Goal: Information Seeking & Learning: Learn about a topic

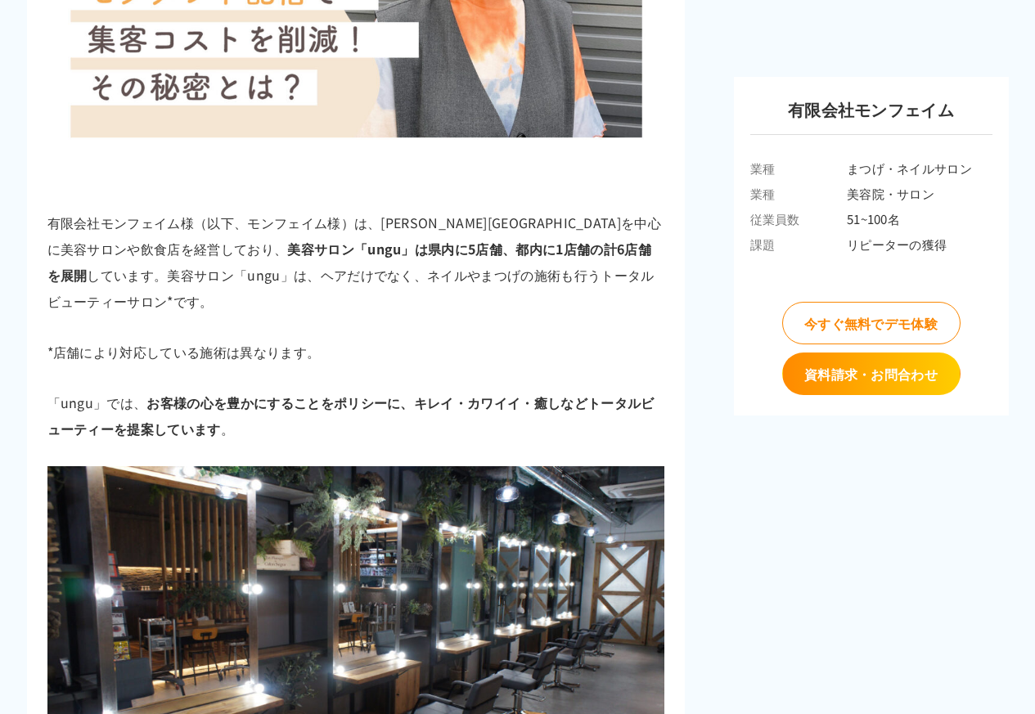
scroll to position [589, 0]
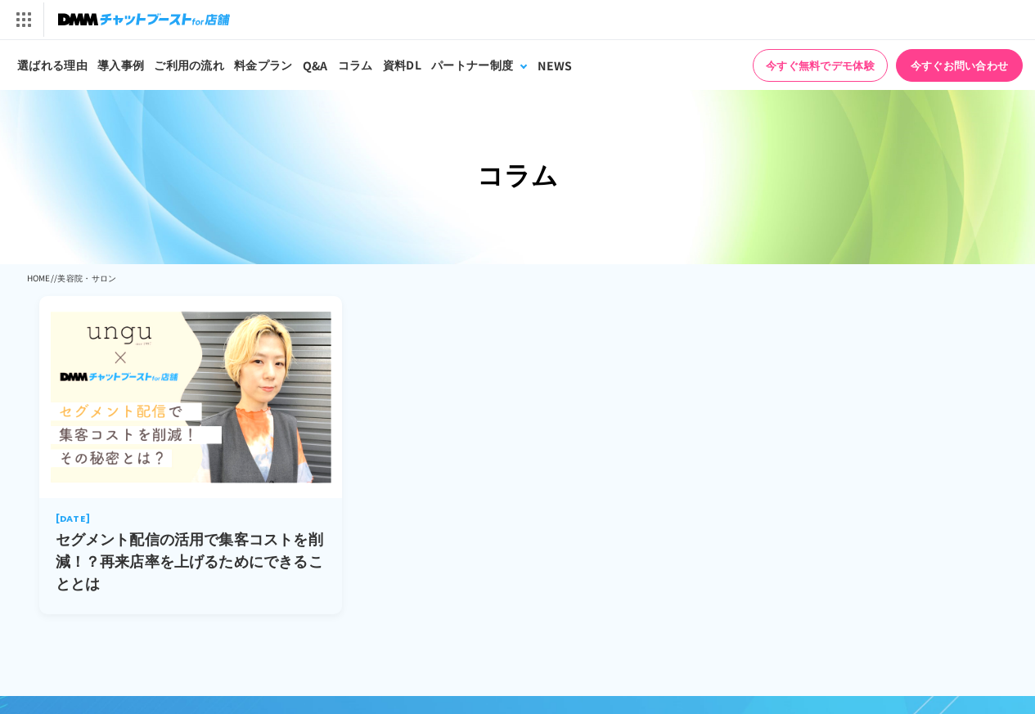
click at [232, 459] on img at bounding box center [191, 397] width 304 height 202
click at [170, 426] on img at bounding box center [191, 397] width 304 height 202
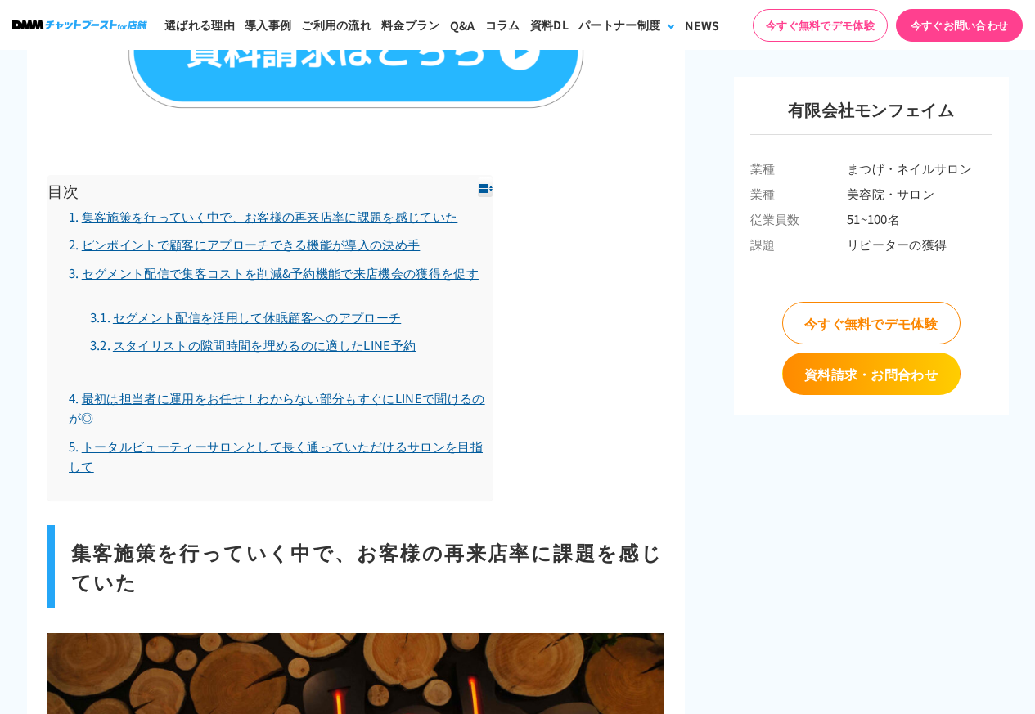
scroll to position [1710, 0]
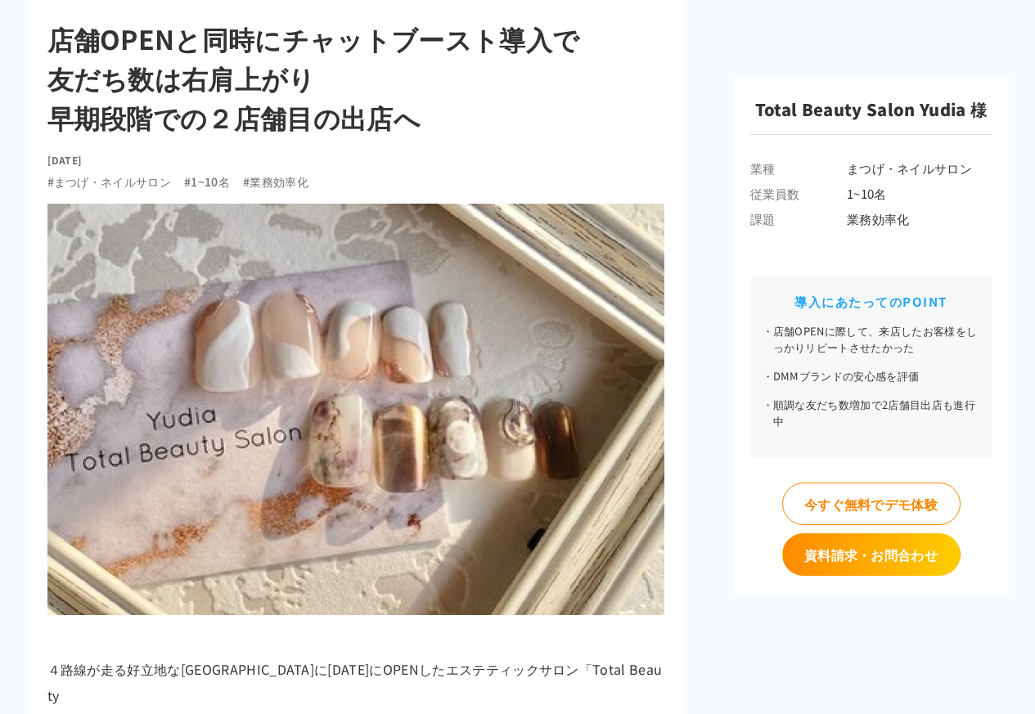
scroll to position [589, 0]
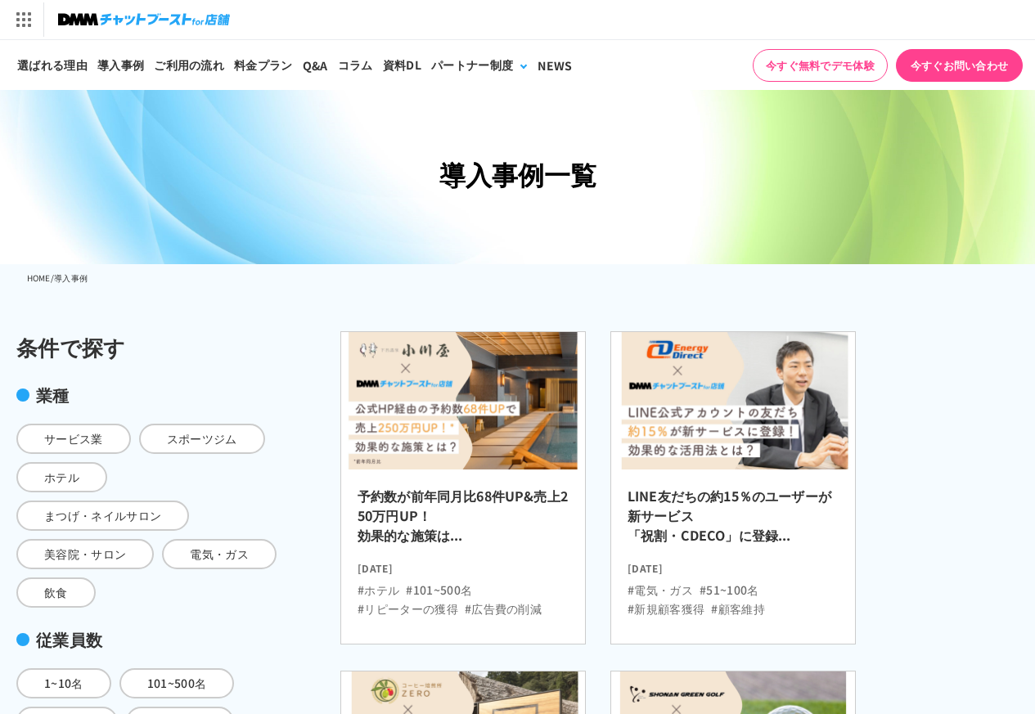
click at [83, 524] on div "サービス業 スポーツジム ホテル まつげ・ネイルサロン 美容院・サロン 電気・ガス 飲食" at bounding box center [147, 508] width 262 height 200
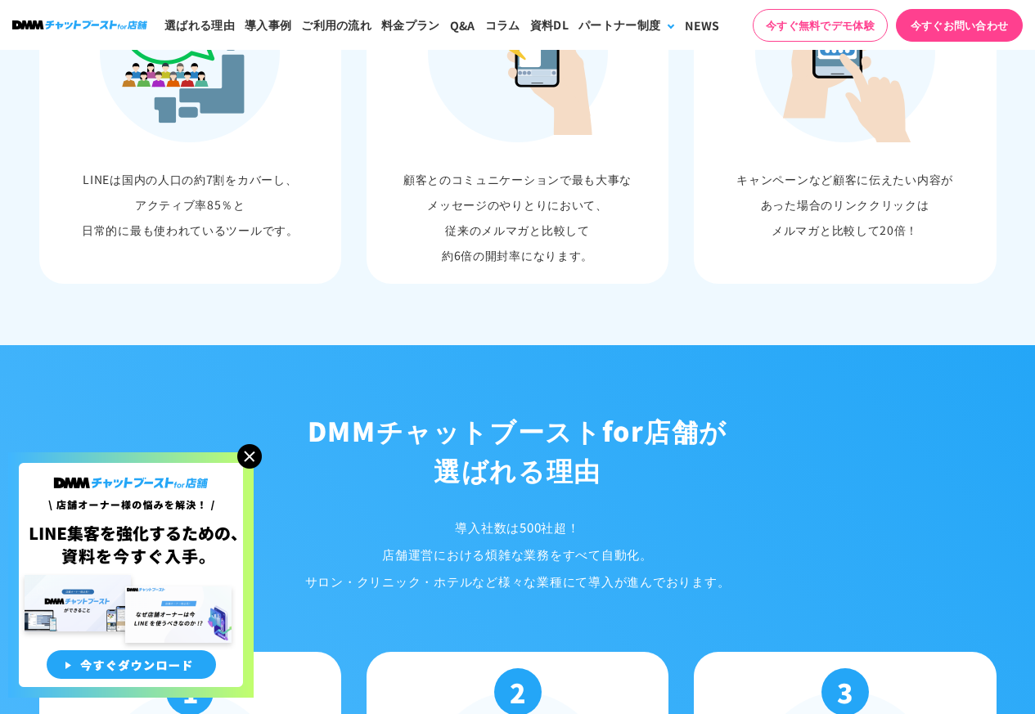
scroll to position [1316, 0]
